Goal: Download file/media

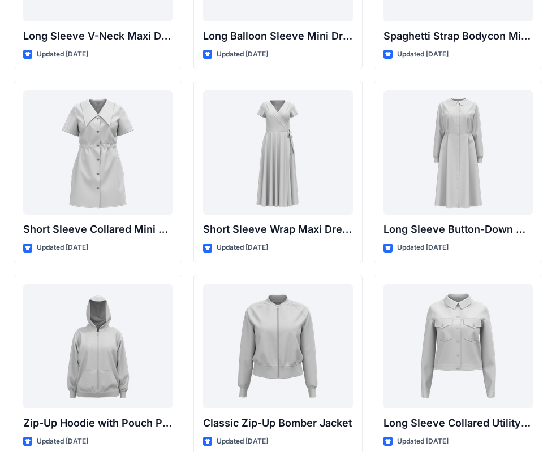
scroll to position [1972, 0]
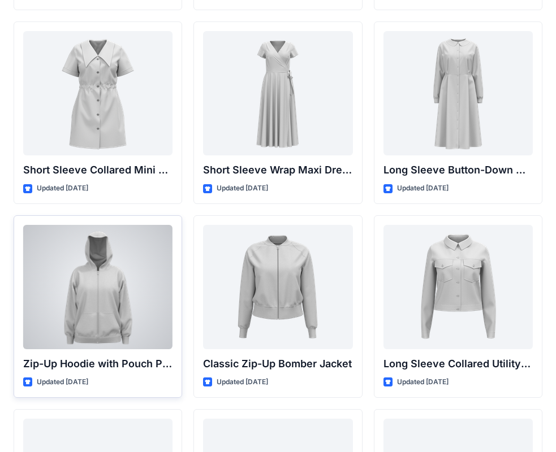
click at [96, 315] on div at bounding box center [97, 287] width 149 height 124
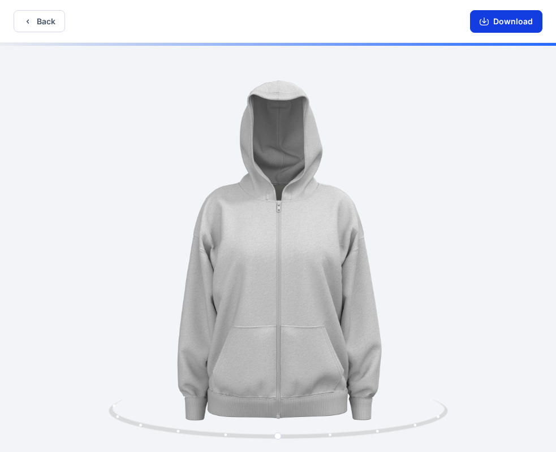
click at [510, 23] on button "Download" at bounding box center [506, 21] width 72 height 23
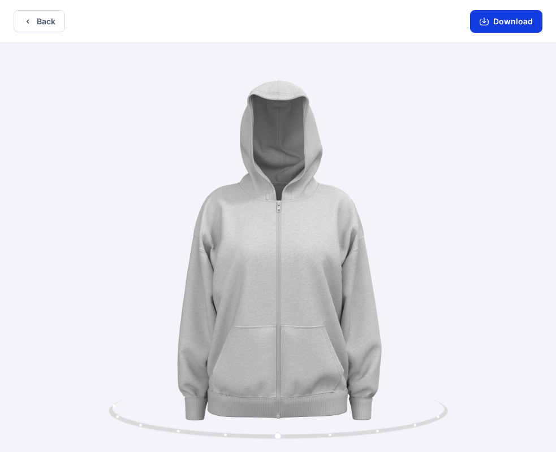
click at [520, 22] on button "Download" at bounding box center [506, 21] width 72 height 23
click at [27, 21] on icon "button" at bounding box center [28, 21] width 2 height 4
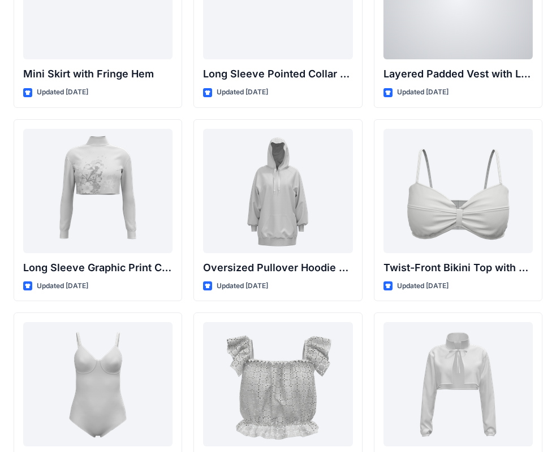
scroll to position [3426, 0]
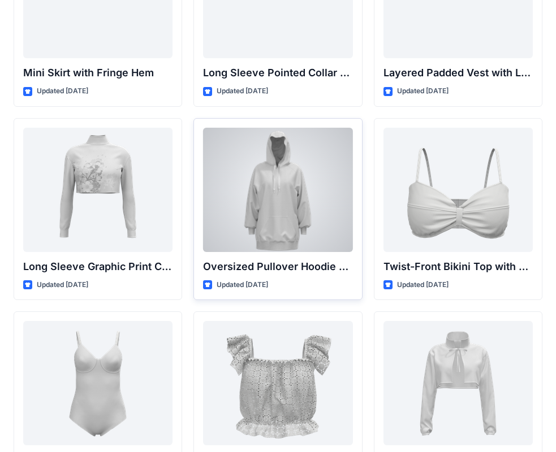
click at [282, 206] on div at bounding box center [277, 190] width 149 height 124
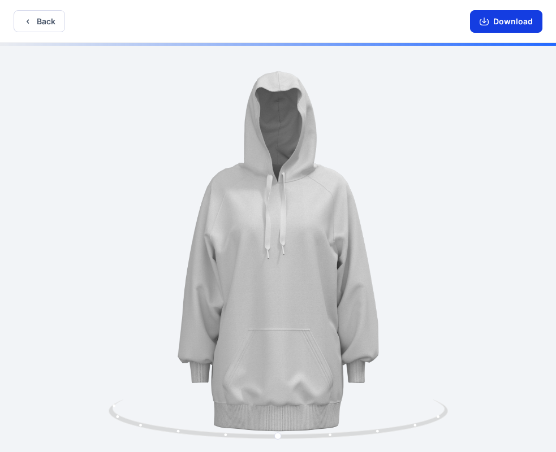
click at [497, 13] on button "Download" at bounding box center [506, 21] width 72 height 23
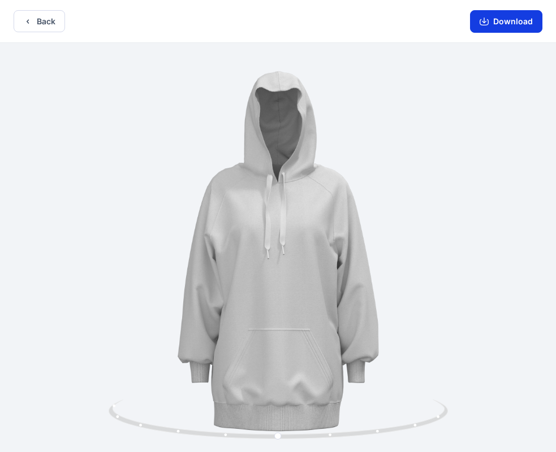
click at [495, 20] on button "Download" at bounding box center [506, 21] width 72 height 23
click at [29, 18] on icon "button" at bounding box center [27, 21] width 9 height 9
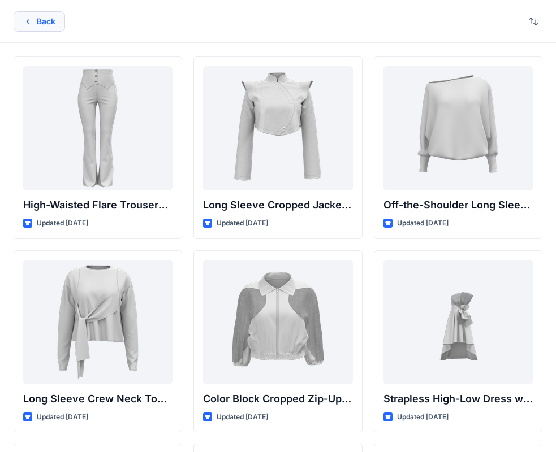
click at [35, 18] on button "Back" at bounding box center [39, 21] width 51 height 20
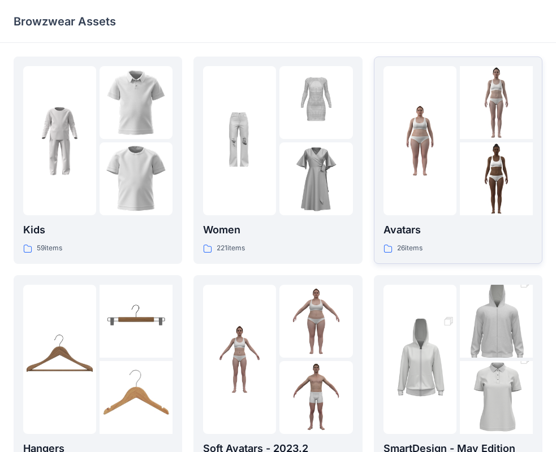
click at [398, 229] on p "Avatars" at bounding box center [457, 230] width 149 height 16
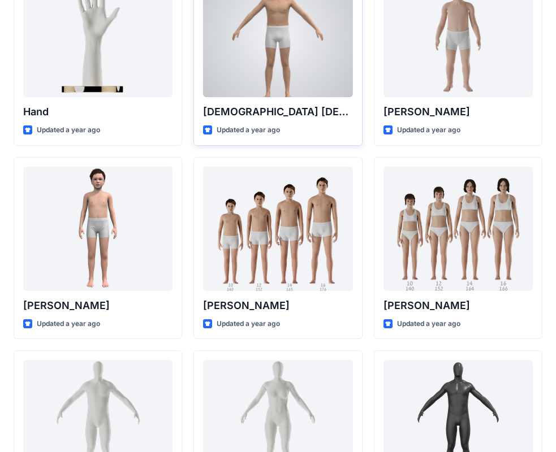
scroll to position [113, 0]
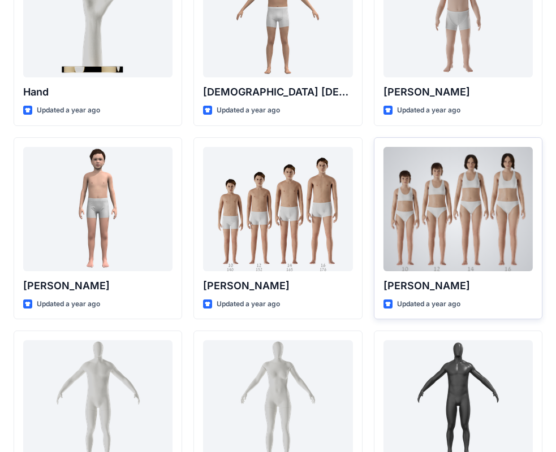
click at [403, 286] on p "[PERSON_NAME]" at bounding box center [457, 286] width 149 height 16
click at [408, 253] on div at bounding box center [457, 209] width 149 height 124
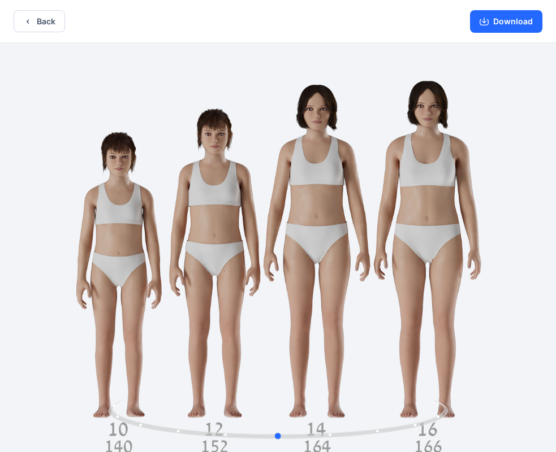
click at [439, 209] on div at bounding box center [278, 249] width 556 height 412
click at [34, 23] on button "Back" at bounding box center [39, 21] width 51 height 22
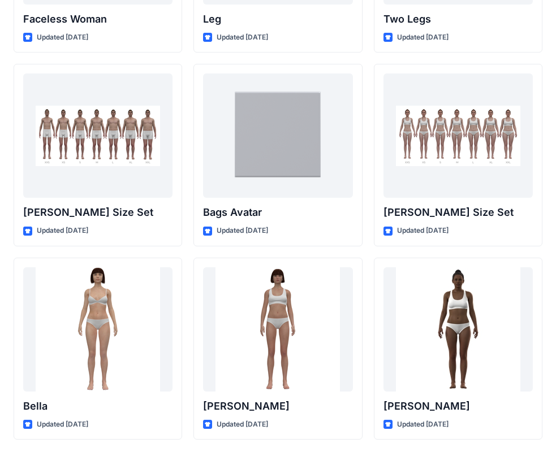
scroll to position [1197, 0]
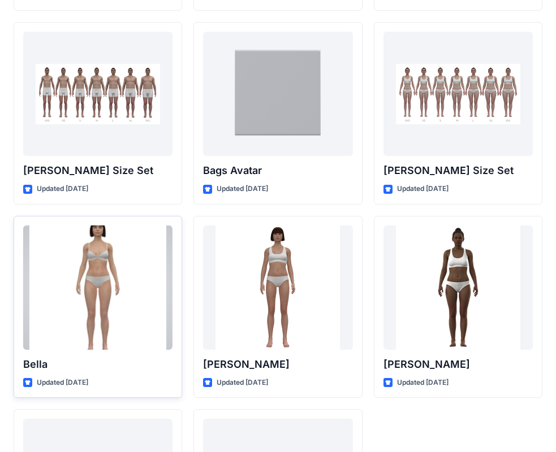
click at [89, 318] on div at bounding box center [97, 288] width 149 height 124
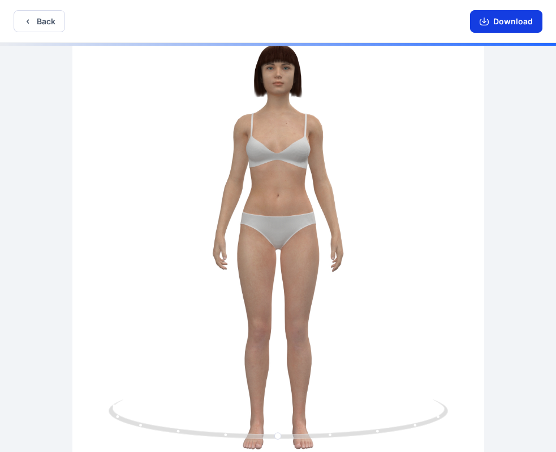
click at [504, 22] on button "Download" at bounding box center [506, 21] width 72 height 23
